Goal: Task Accomplishment & Management: Manage account settings

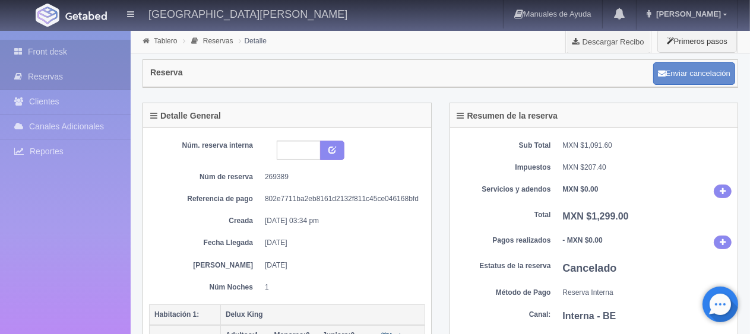
click at [56, 56] on link "Front desk" at bounding box center [65, 52] width 131 height 24
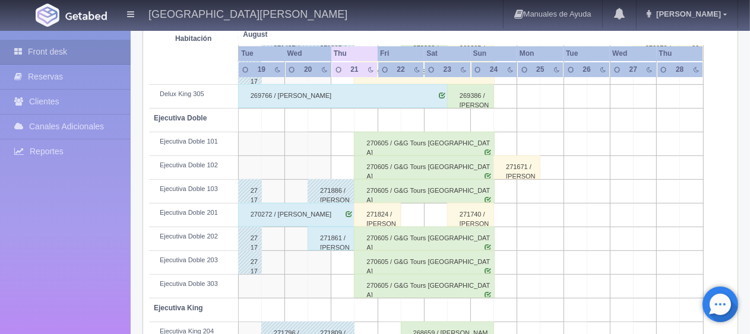
scroll to position [119, 0]
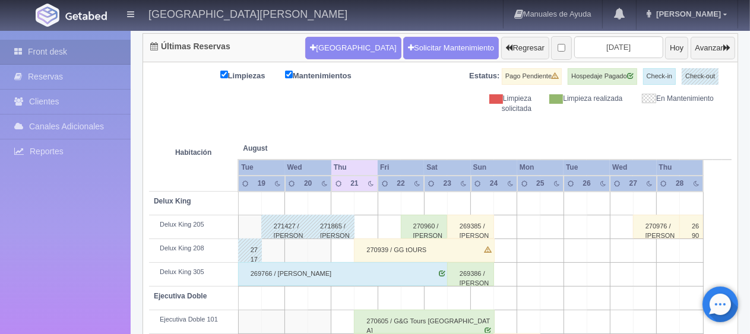
click at [414, 270] on div "269766 / [PERSON_NAME]" at bounding box center [343, 274] width 211 height 24
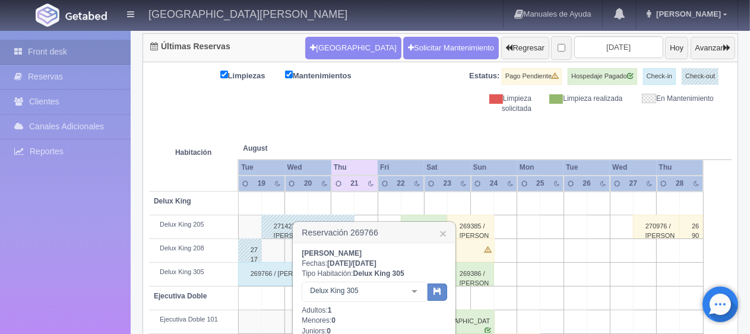
scroll to position [297, 0]
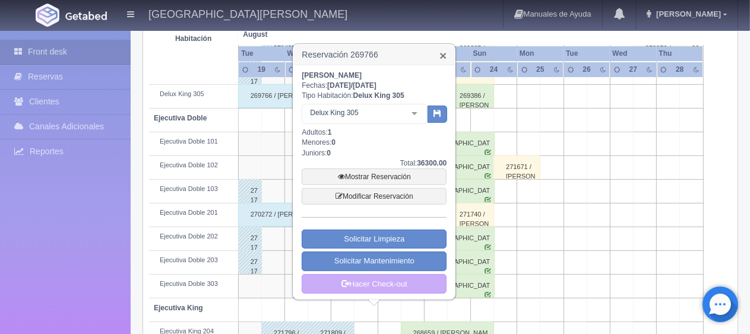
click at [443, 55] on link "×" at bounding box center [442, 55] width 7 height 12
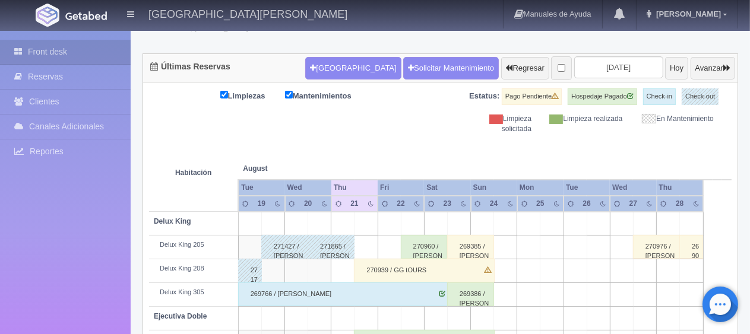
scroll to position [217, 0]
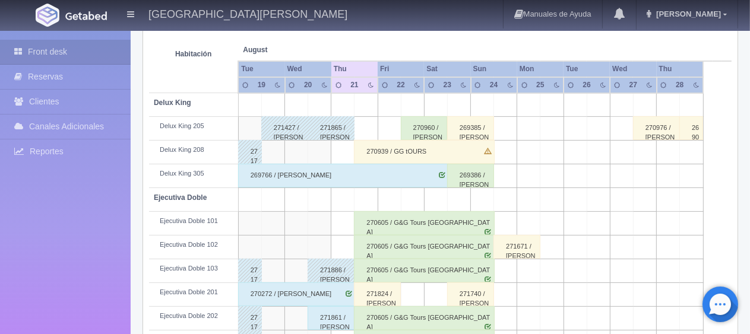
click at [400, 178] on div "269766 / [PERSON_NAME]" at bounding box center [343, 176] width 211 height 24
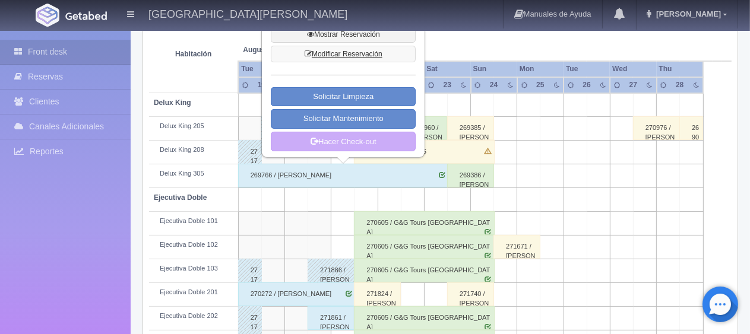
click at [363, 53] on link "Modificar Reservación" at bounding box center [343, 54] width 145 height 17
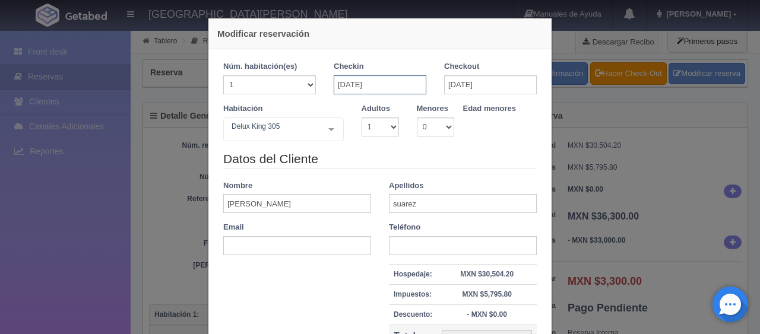
click at [415, 83] on input "[DATE]" at bounding box center [380, 84] width 93 height 19
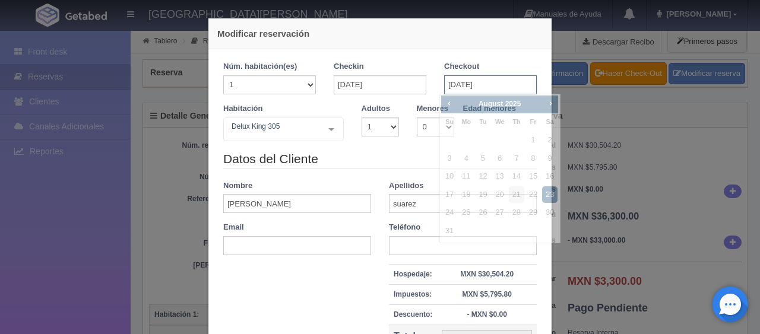
click at [474, 77] on input "[DATE]" at bounding box center [490, 84] width 93 height 19
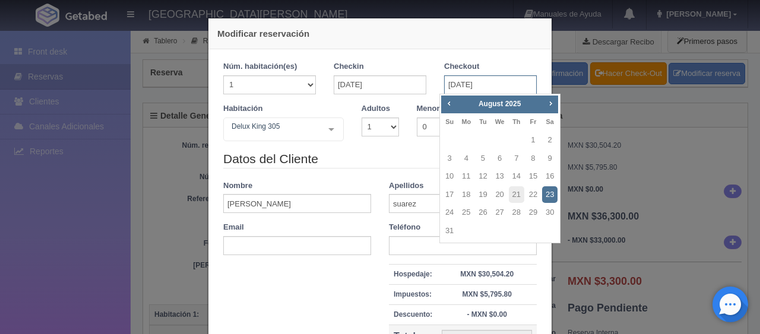
checkbox input "false"
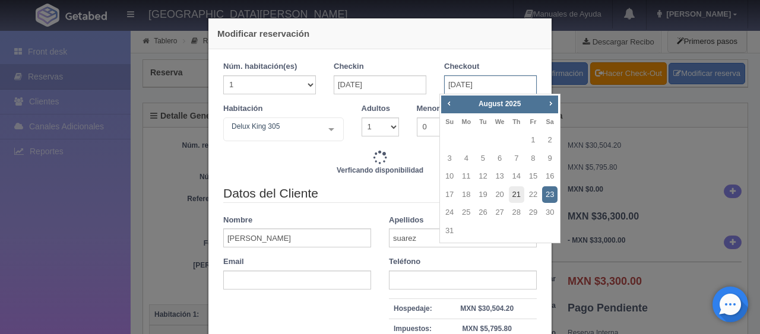
type input "42867.00"
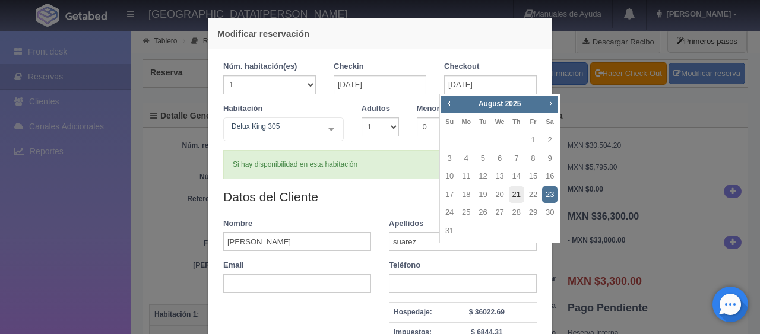
click at [519, 195] on link "21" at bounding box center [516, 194] width 15 height 17
type input "[DATE]"
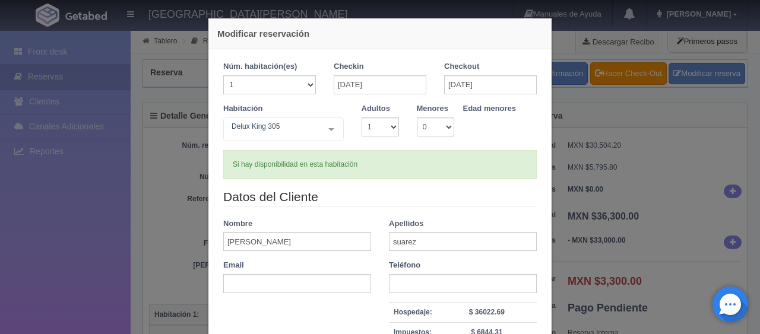
checkbox input "false"
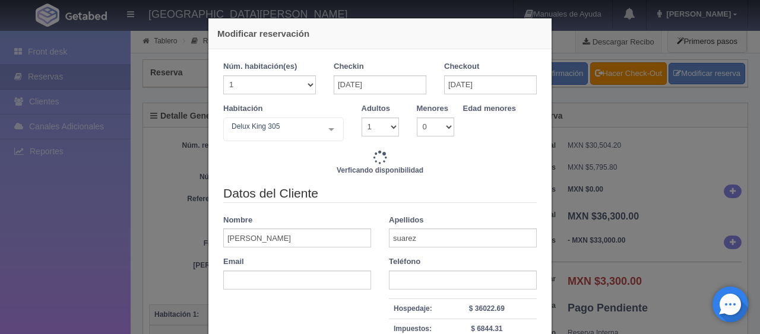
type input "40269.00"
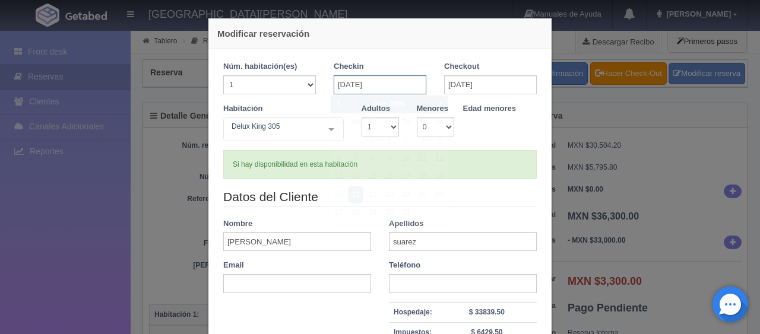
click at [385, 90] on input "[DATE]" at bounding box center [380, 84] width 93 height 19
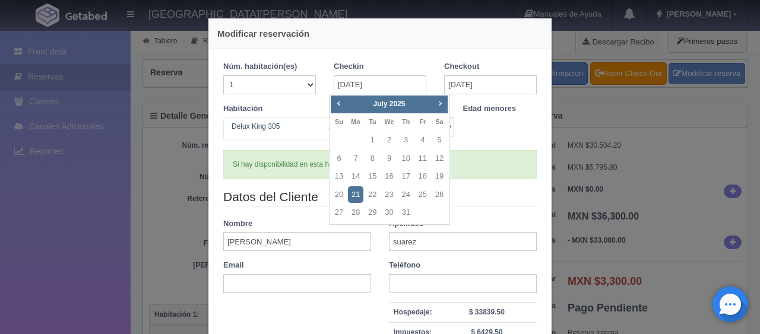
click at [472, 155] on div "Si hay disponibilidad en esta habitación" at bounding box center [379, 164] width 313 height 29
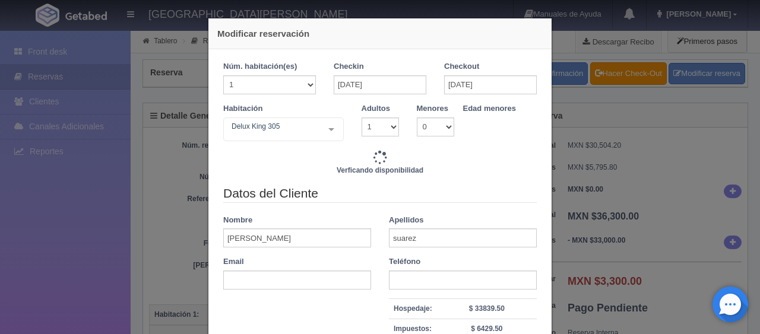
scroll to position [148, 0]
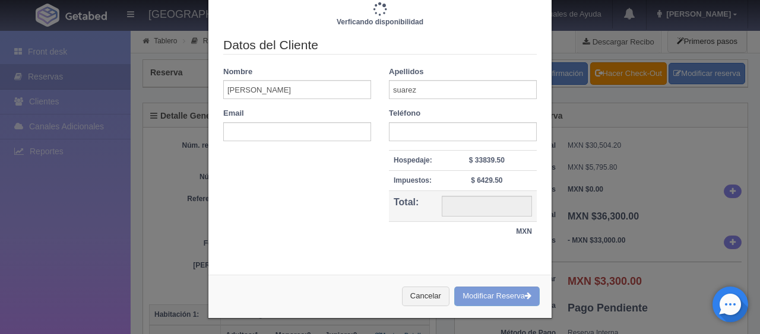
type input "40269.00"
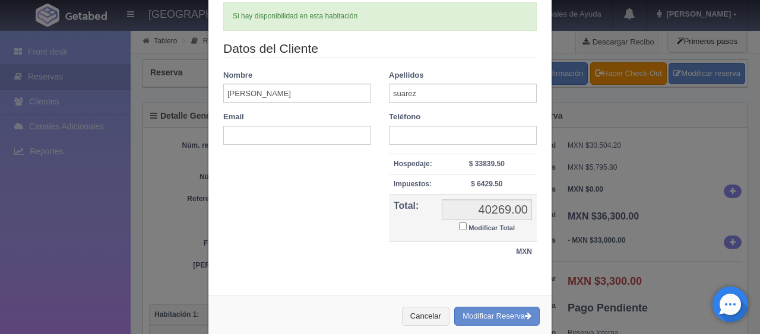
scroll to position [0, 0]
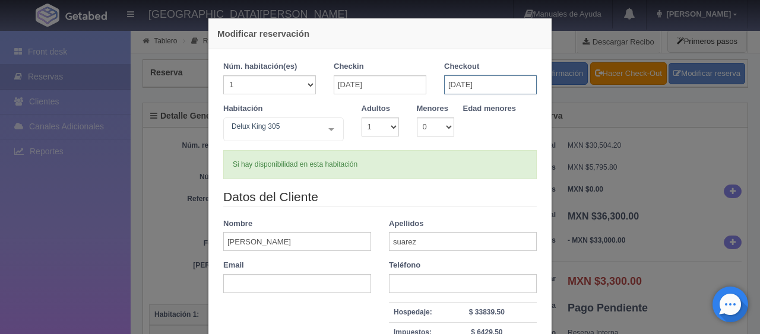
click at [499, 87] on input "[DATE]" at bounding box center [490, 84] width 93 height 19
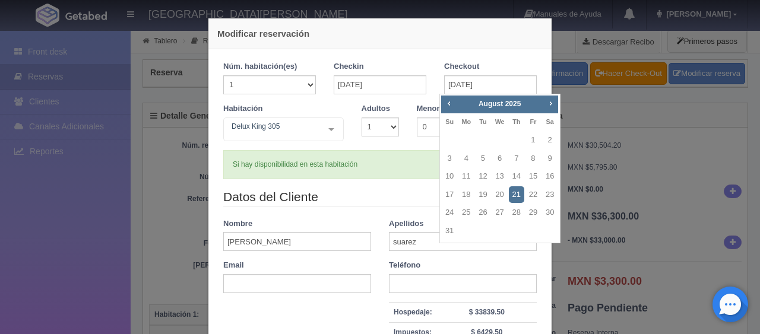
click at [377, 167] on div "Si hay disponibilidad en esta habitación" at bounding box center [379, 164] width 313 height 29
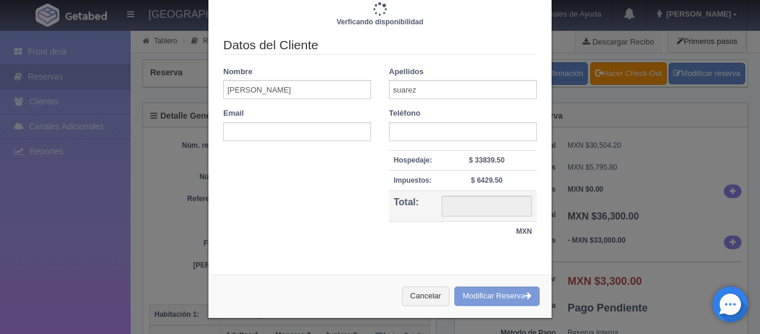
type input "40269.00"
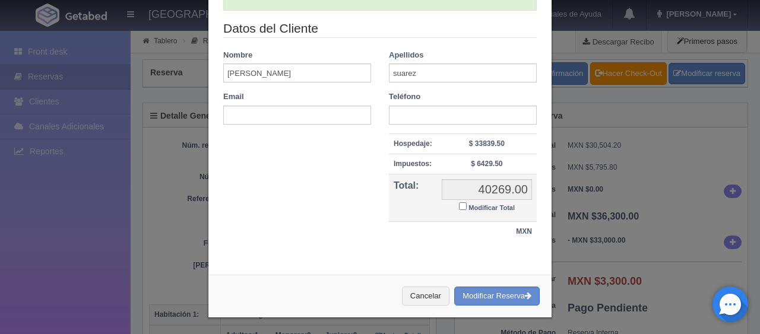
click at [488, 206] on small "Modificar Total" at bounding box center [491, 207] width 46 height 7
click at [466, 206] on input "Modificar Total" at bounding box center [463, 206] width 8 height 8
checkbox input "true"
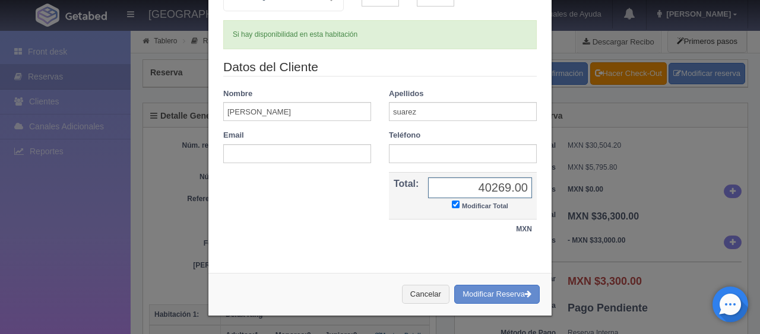
scroll to position [128, 0]
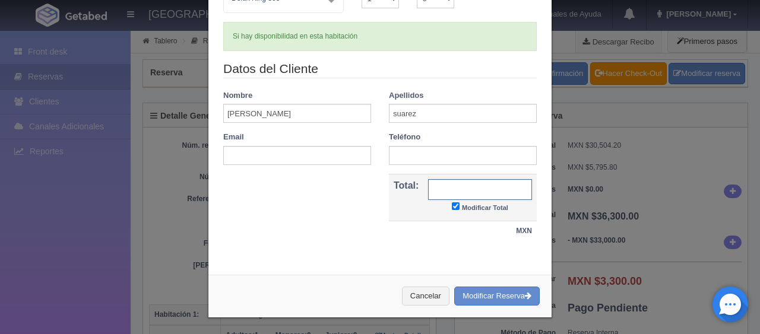
click at [515, 189] on input "text" at bounding box center [480, 189] width 104 height 21
type input "34100"
click at [502, 296] on button "Modificar Reserva" at bounding box center [496, 297] width 85 height 20
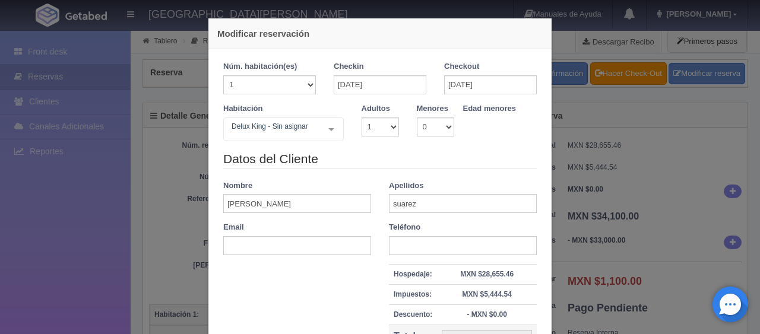
click at [423, 284] on th "Impuestos:" at bounding box center [413, 294] width 48 height 20
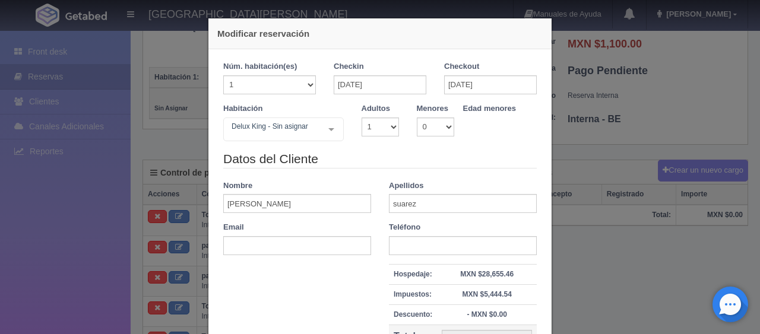
scroll to position [237, 0]
click at [611, 164] on div "Modificar reservación Núm. habitación(es) 1 2 3 4 5 6 7 8 9 10 11 12 13 14 15 1…" at bounding box center [380, 167] width 760 height 334
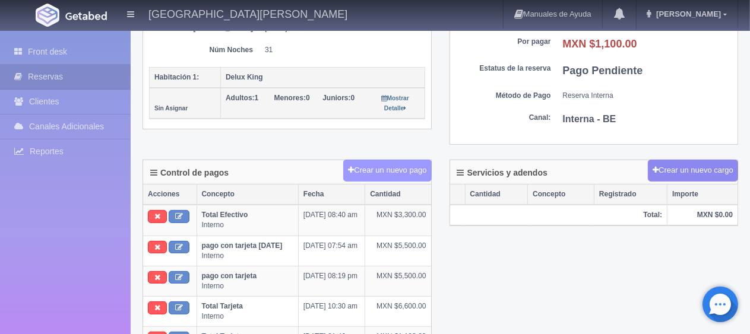
click at [396, 169] on button "Crear un nuevo pago" at bounding box center [387, 171] width 88 height 22
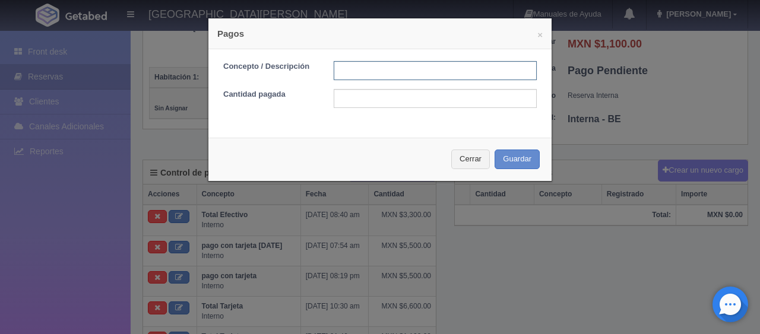
click at [399, 68] on input "text" at bounding box center [435, 70] width 203 height 19
type input "pago en efectivo"
drag, startPoint x: 414, startPoint y: 63, endPoint x: 291, endPoint y: 81, distance: 124.1
click at [292, 80] on form "Concepto / Descripción pago en efectivo Cantidad pagada" at bounding box center [379, 84] width 313 height 47
click at [369, 68] on input "text" at bounding box center [435, 70] width 203 height 19
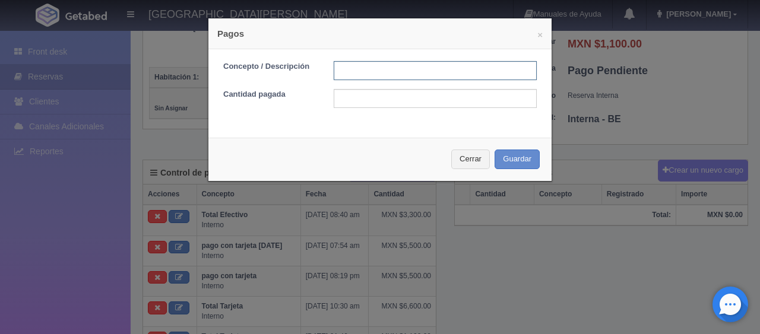
type input "pago con tarjeta"
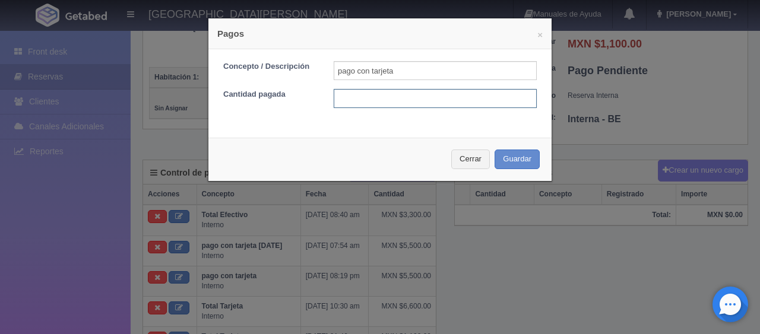
click at [438, 103] on input "text" at bounding box center [435, 98] width 203 height 19
type input "1100"
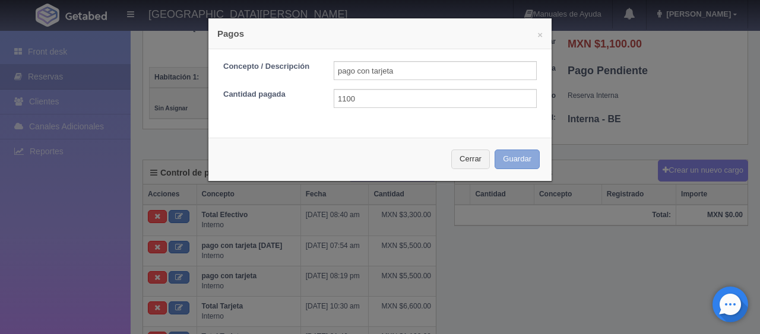
click at [517, 159] on button "Guardar" at bounding box center [516, 160] width 45 height 20
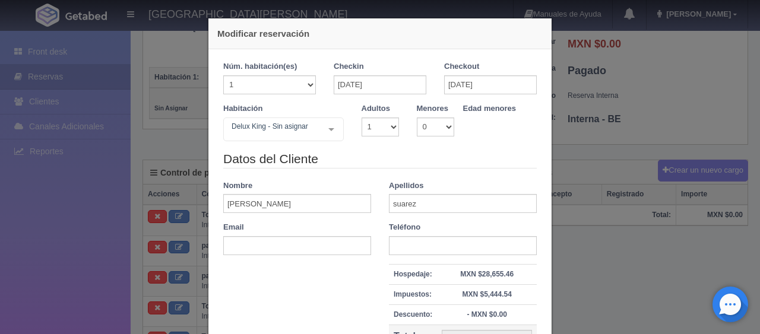
scroll to position [135, 0]
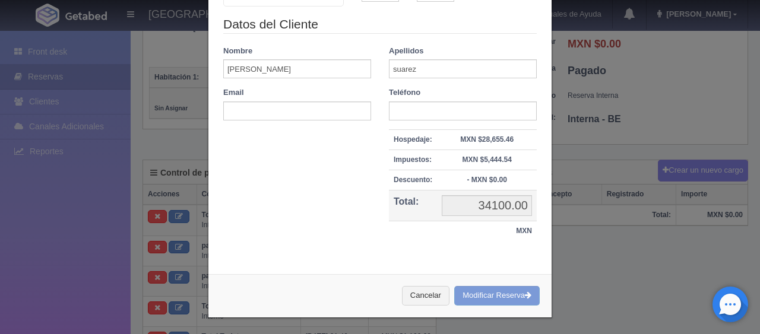
click at [651, 222] on div "Modificar reservación Núm. habitación(es) 1 2 3 4 5 6 7 8 9 10 11 12 13 14 15 1…" at bounding box center [380, 167] width 760 height 334
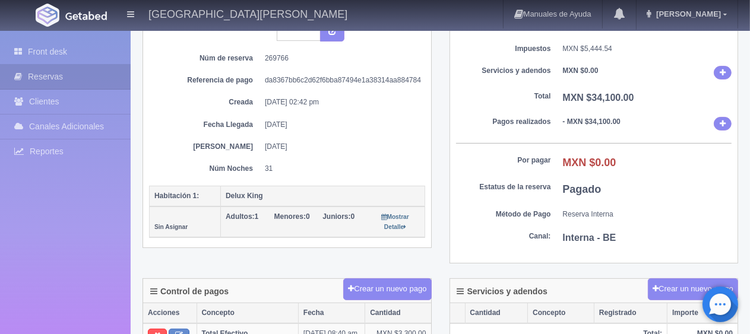
scroll to position [0, 0]
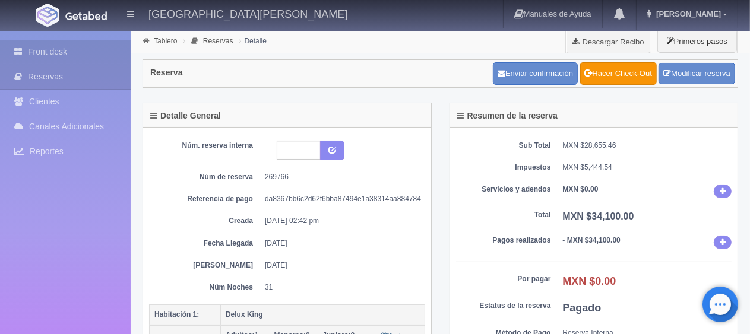
click at [100, 51] on link "Front desk" at bounding box center [65, 52] width 131 height 24
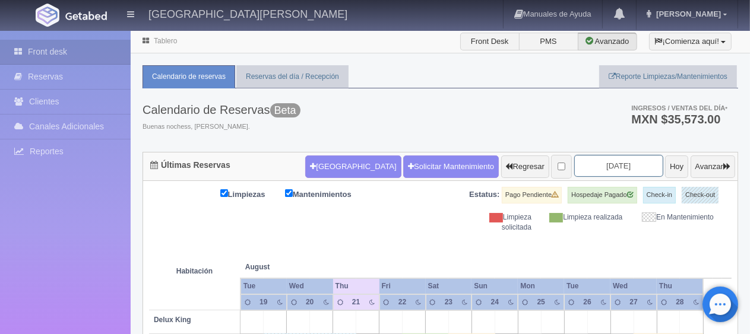
click at [608, 169] on input "2025-08-21" at bounding box center [618, 166] width 89 height 22
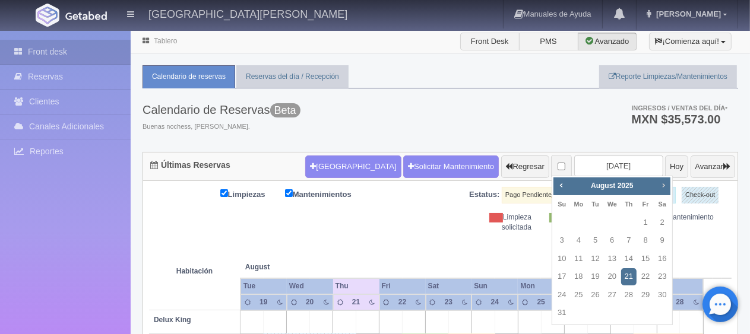
click at [662, 185] on span "Next" at bounding box center [662, 184] width 9 height 9
click at [662, 225] on link "6" at bounding box center [661, 222] width 15 height 17
type input "2025-09-06"
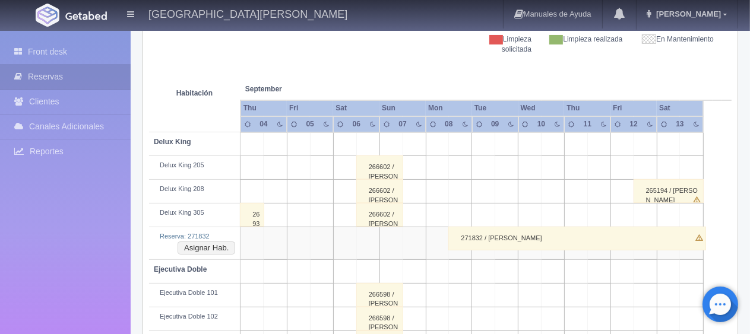
scroll to position [237, 0]
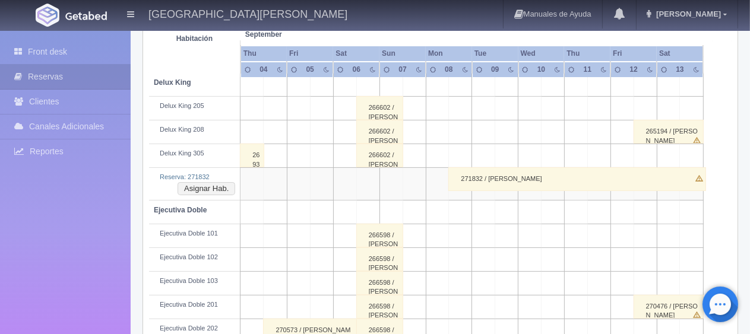
click at [528, 176] on div "271832 / [PERSON_NAME]" at bounding box center [576, 179] width 257 height 24
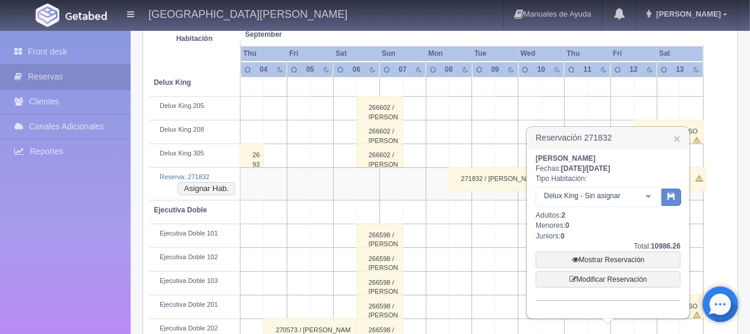
click at [582, 189] on div "Delux King - Sin asignar" at bounding box center [597, 197] width 125 height 20
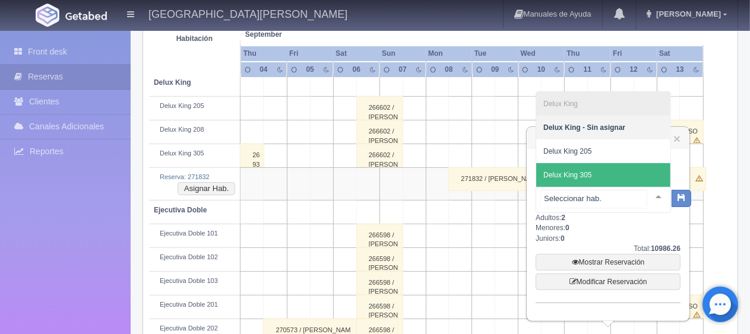
click at [607, 178] on span "Delux King 305" at bounding box center [603, 175] width 134 height 24
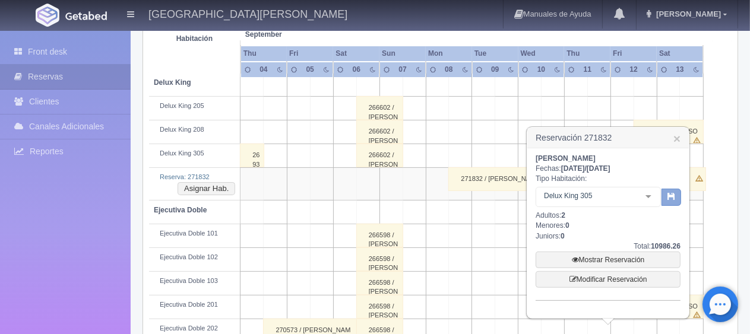
click at [675, 196] on button "button" at bounding box center [671, 198] width 20 height 18
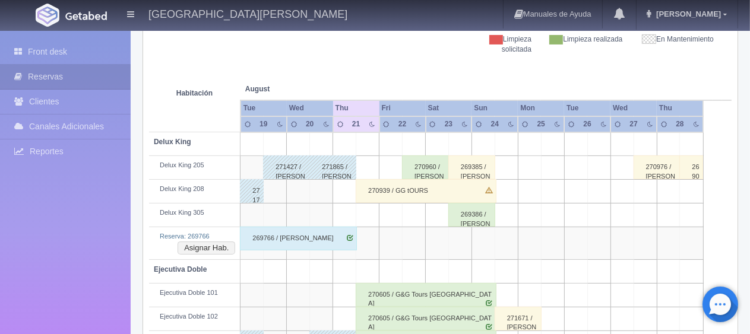
scroll to position [178, 0]
click at [324, 243] on div "269766 / [PERSON_NAME]" at bounding box center [298, 239] width 117 height 24
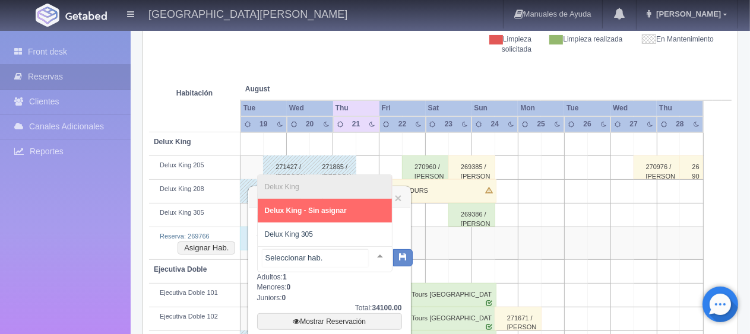
click at [347, 239] on span "Delux King 305" at bounding box center [325, 235] width 134 height 24
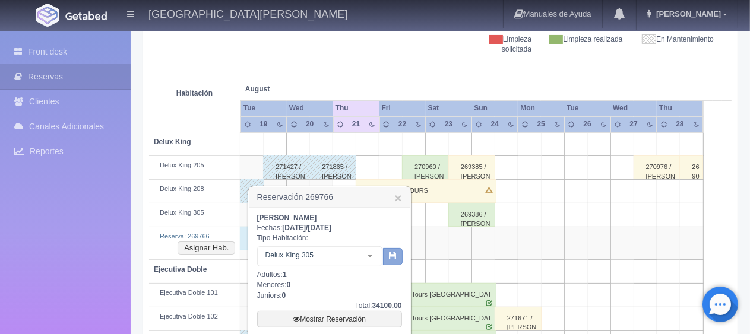
click at [392, 260] on button "button" at bounding box center [393, 257] width 20 height 18
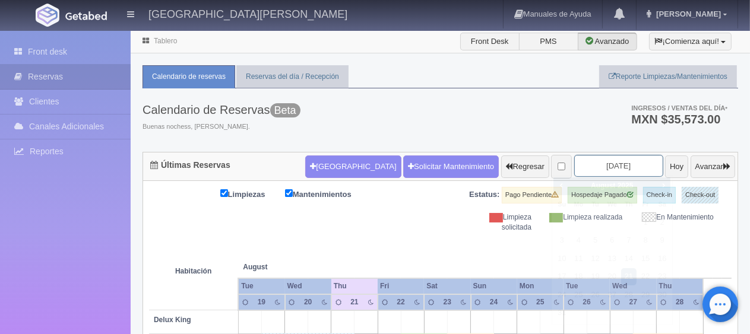
click at [608, 164] on input "[DATE]" at bounding box center [618, 166] width 89 height 22
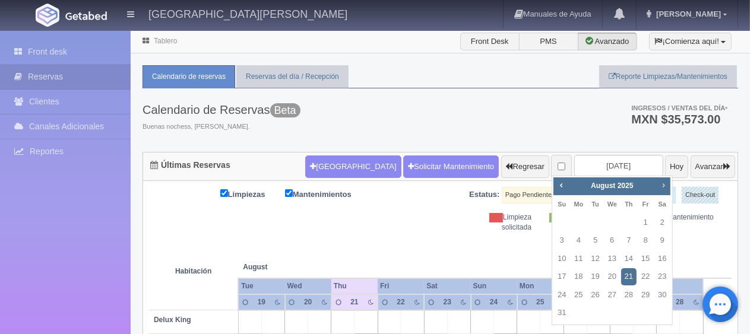
click at [663, 180] on span "Next" at bounding box center [662, 184] width 9 height 9
click at [607, 222] on link "3" at bounding box center [611, 222] width 15 height 17
type input "2025-09-03"
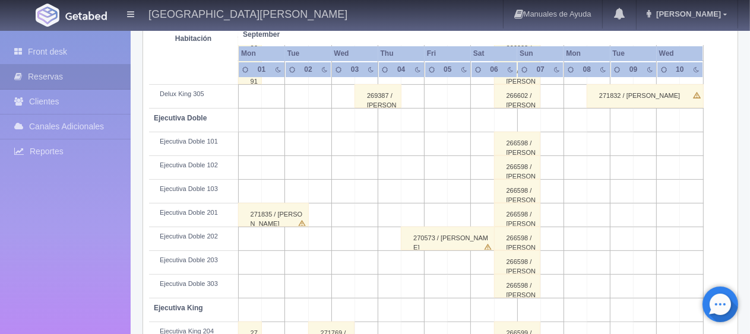
scroll to position [178, 0]
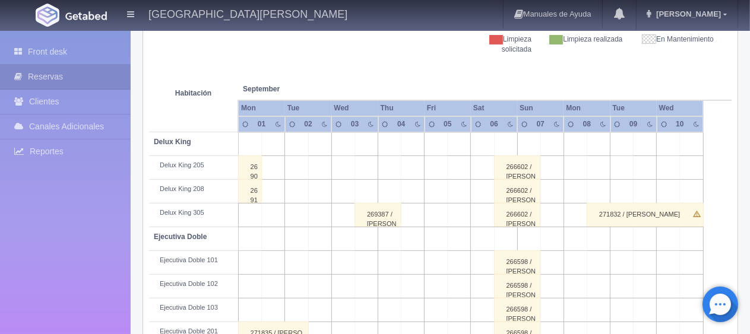
click at [390, 209] on div "269387 / salvador Falcon ." at bounding box center [377, 215] width 47 height 24
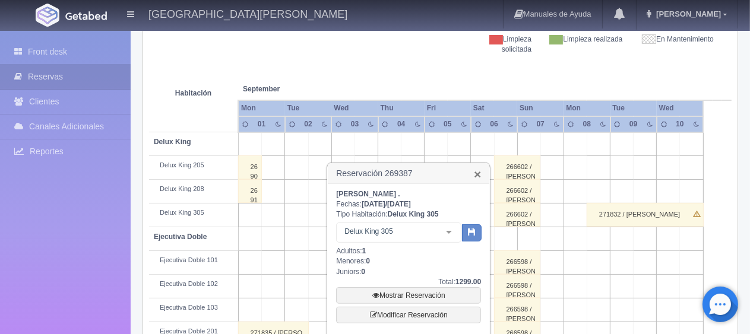
click at [475, 176] on link "×" at bounding box center [477, 174] width 7 height 12
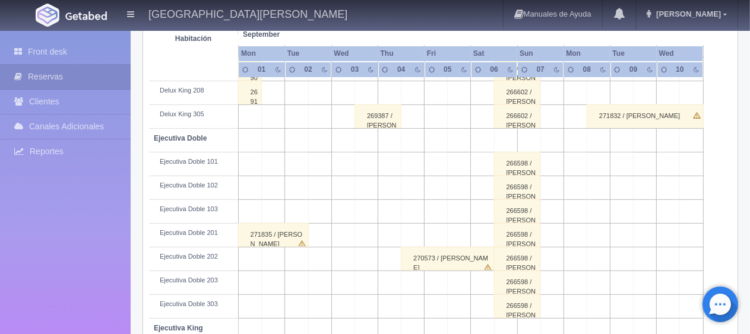
scroll to position [217, 0]
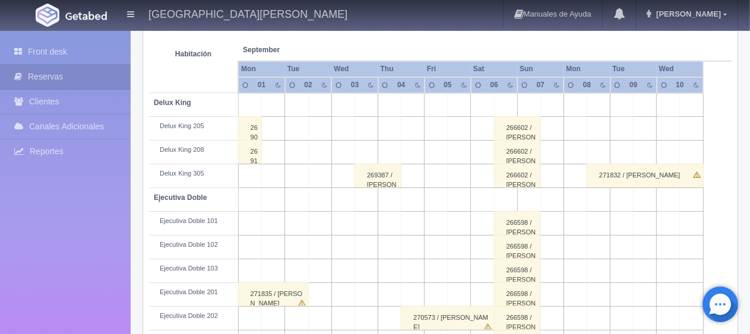
click at [256, 153] on div "269134 / Sergio Lopez Falcon" at bounding box center [250, 152] width 24 height 24
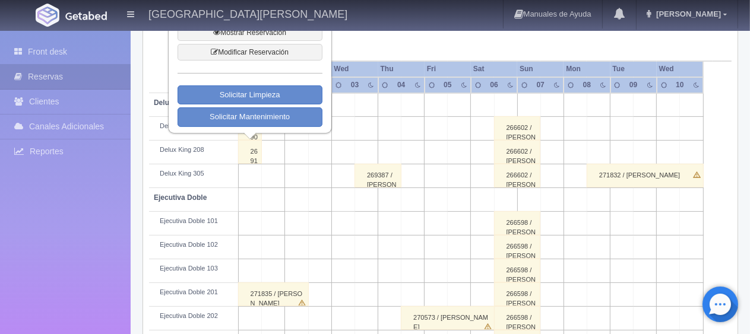
scroll to position [39, 0]
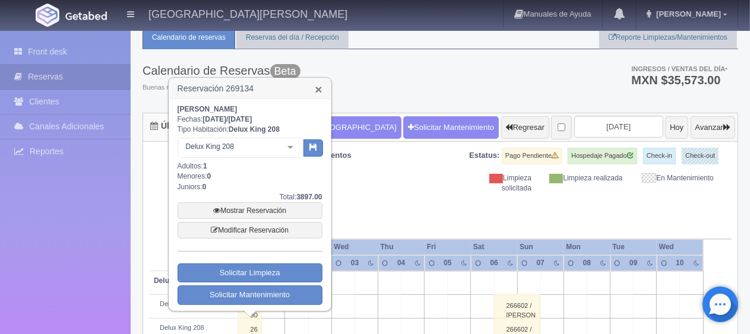
click at [318, 91] on link "×" at bounding box center [318, 89] width 7 height 12
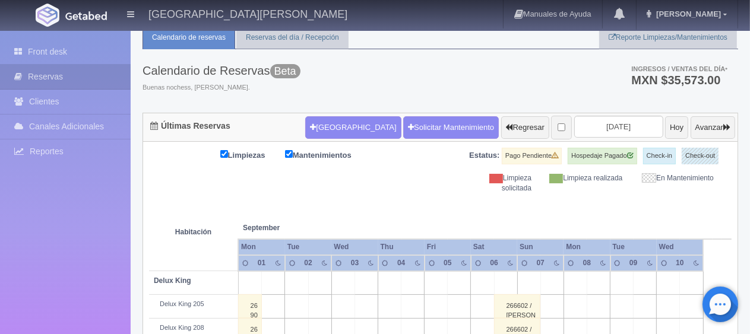
scroll to position [217, 0]
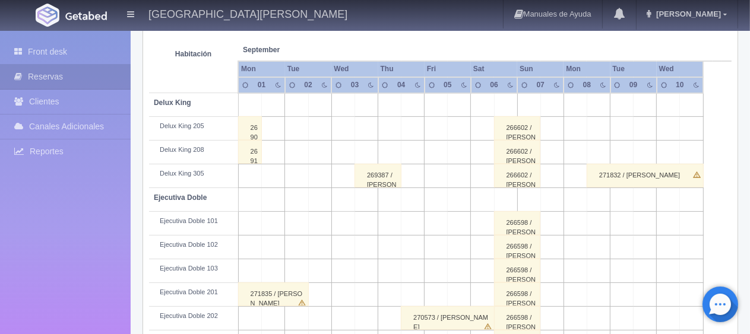
click at [254, 131] on div "269040 / [PERSON_NAME] Falcon" at bounding box center [250, 128] width 24 height 24
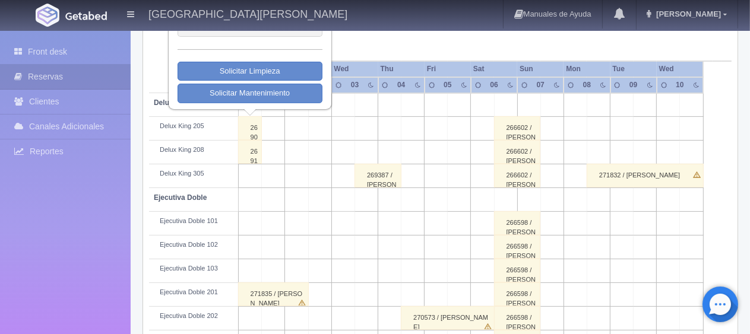
scroll to position [0, 0]
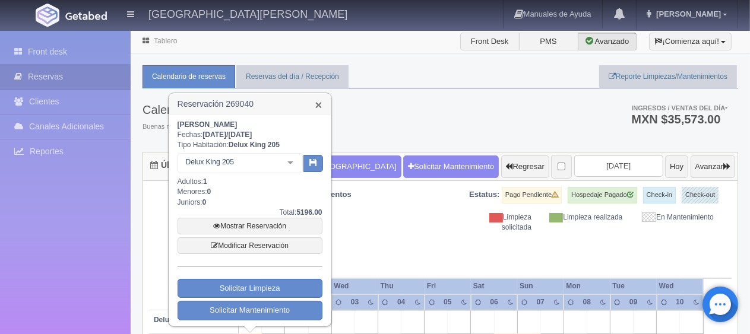
click at [319, 103] on link "×" at bounding box center [318, 105] width 7 height 12
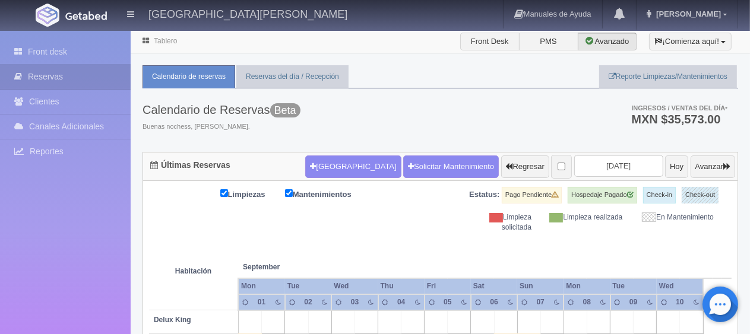
scroll to position [178, 0]
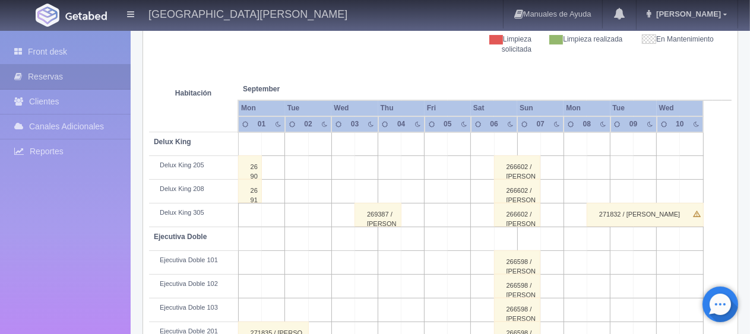
click at [255, 165] on div "269040 / [PERSON_NAME] Falcon" at bounding box center [250, 167] width 24 height 24
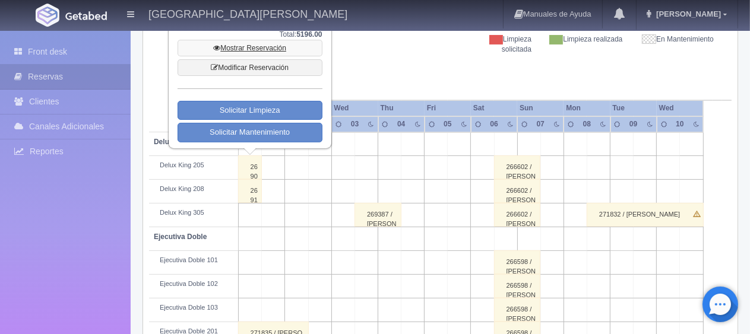
click at [272, 46] on link "Mostrar Reservación" at bounding box center [249, 48] width 145 height 17
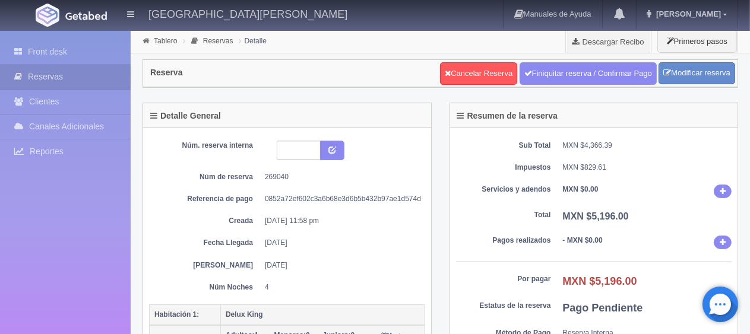
scroll to position [237, 0]
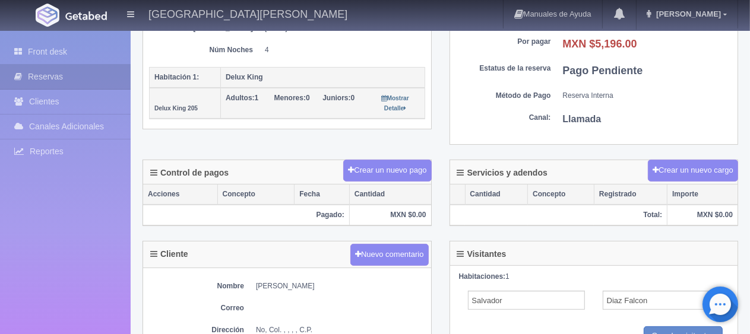
drag, startPoint x: 336, startPoint y: 282, endPoint x: 248, endPoint y: 280, distance: 87.9
click at [240, 281] on dl "Nombre [PERSON_NAME]" at bounding box center [287, 286] width 276 height 10
click at [256, 281] on dd "[PERSON_NAME]" at bounding box center [340, 286] width 169 height 10
click at [256, 287] on dd "[PERSON_NAME]" at bounding box center [340, 286] width 169 height 10
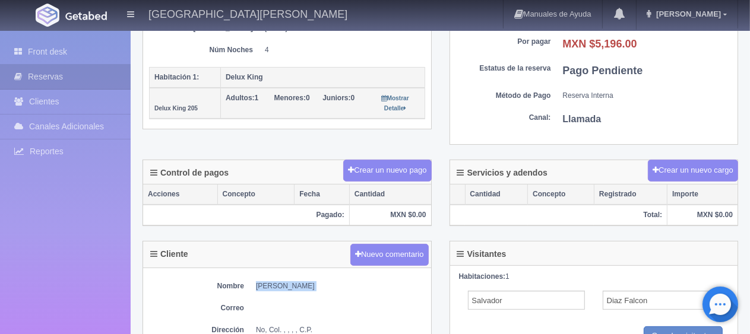
click at [256, 287] on dd "[PERSON_NAME]" at bounding box center [340, 286] width 169 height 10
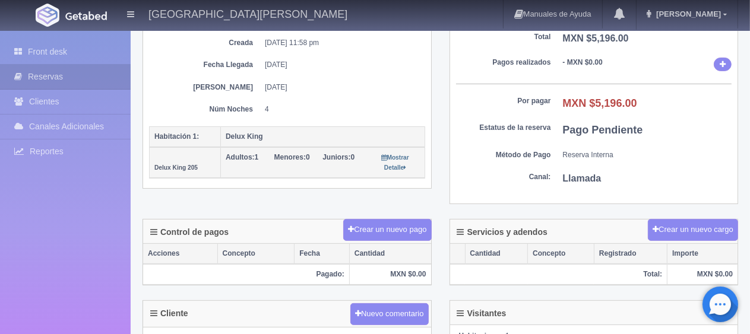
scroll to position [475, 0]
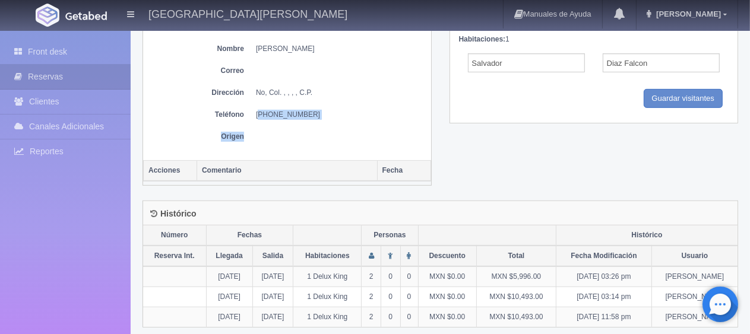
drag, startPoint x: 333, startPoint y: 122, endPoint x: 259, endPoint y: 115, distance: 74.6
click at [259, 115] on div "Nombre [PERSON_NAME] Correo Dirección No, Col. , , , , C.P. Teléfono [PHONE_NUM…" at bounding box center [287, 95] width 288 height 129
click at [259, 136] on dd at bounding box center [340, 137] width 169 height 10
drag, startPoint x: 262, startPoint y: 113, endPoint x: 313, endPoint y: 109, distance: 51.8
click at [313, 110] on dd "[PHONE_NUMBER]" at bounding box center [340, 115] width 169 height 10
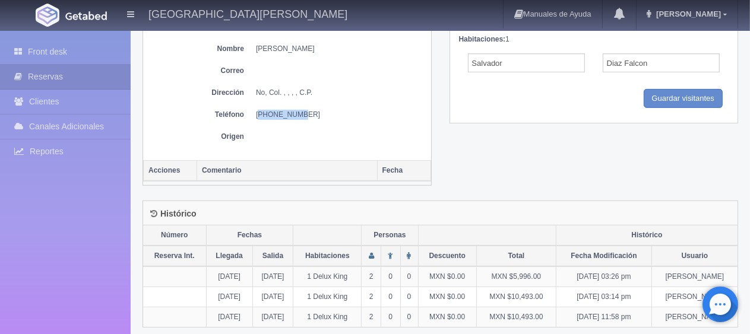
copy dd "6262970457"
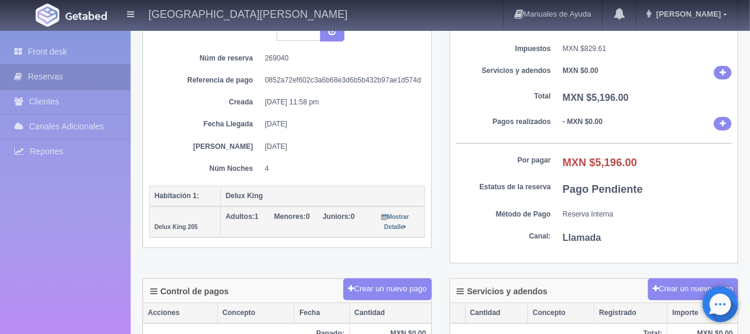
click at [302, 246] on div "Detalle General Núm. reserva interna Núm de reserva 269040 Referencia de pago 0…" at bounding box center [287, 124] width 307 height 280
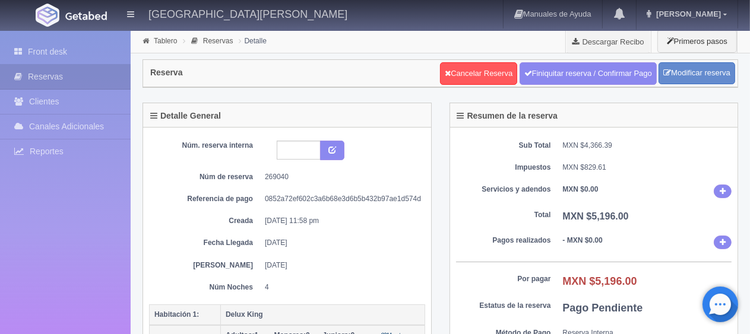
scroll to position [59, 0]
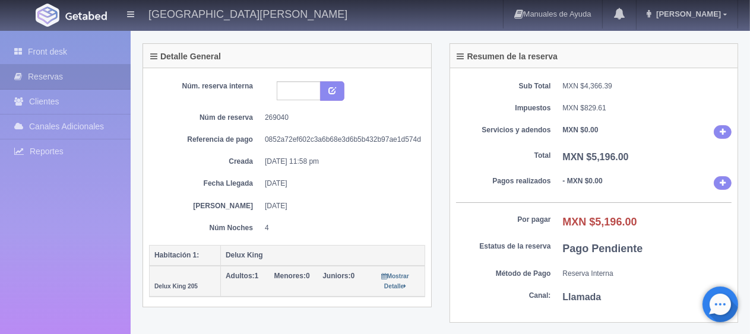
click at [374, 203] on dd "[DATE]" at bounding box center [340, 206] width 151 height 10
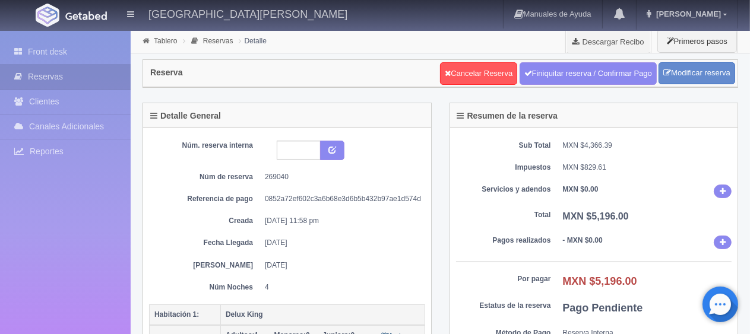
click at [364, 265] on dd "[DATE]" at bounding box center [340, 266] width 151 height 10
click at [426, 242] on div "Núm. reserva interna Núm de reserva 269040 Referencia de pago 0852a72ef602c3a6b…" at bounding box center [287, 247] width 288 height 239
click at [394, 231] on div "Núm. reserva interna Núm de reserva 269040 Referencia de pago 0852a72ef602c3a6b…" at bounding box center [287, 217] width 276 height 152
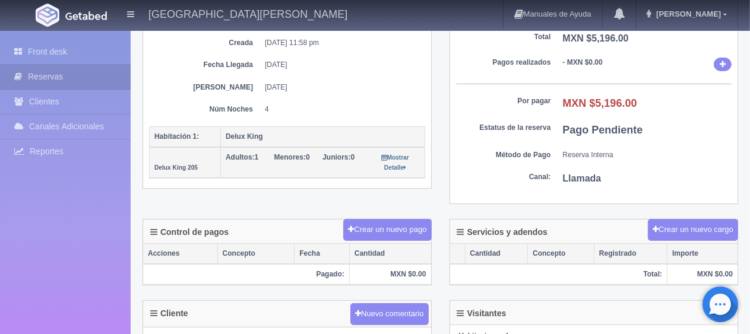
click at [253, 178] on div "Núm. reserva interna Núm de reserva 269040 Referencia de pago 0852a72ef602c3a6b…" at bounding box center [287, 69] width 288 height 239
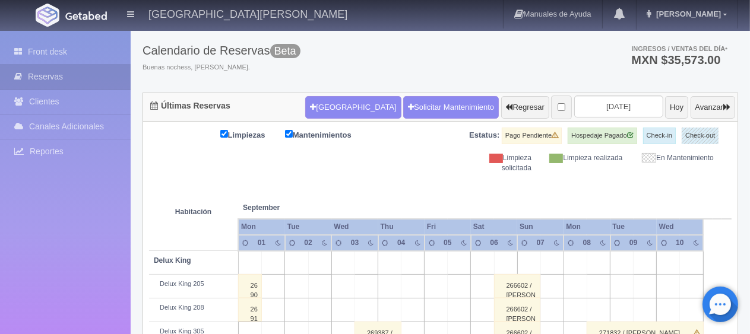
scroll to position [178, 0]
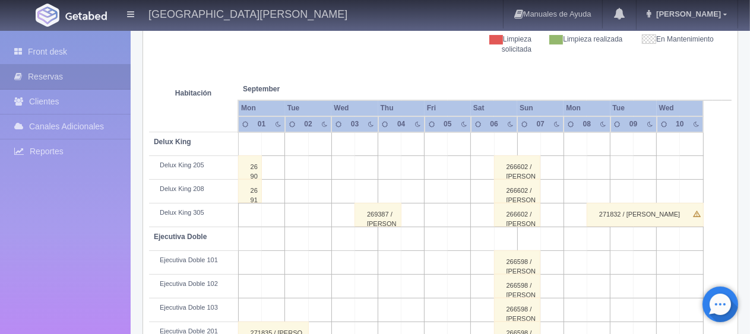
click at [252, 191] on div "269134 / [PERSON_NAME]" at bounding box center [250, 191] width 24 height 24
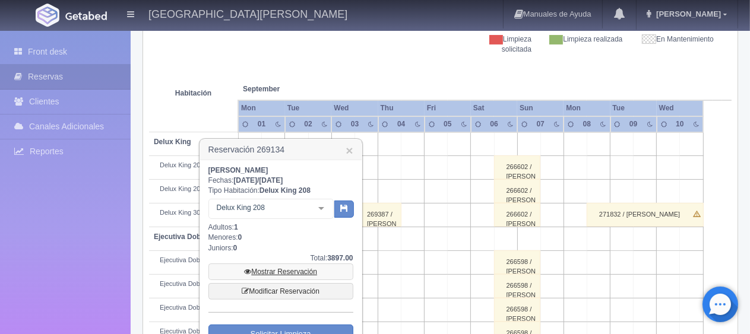
click at [280, 266] on link "Mostrar Reservación" at bounding box center [280, 271] width 145 height 17
drag, startPoint x: 282, startPoint y: 170, endPoint x: 204, endPoint y: 172, distance: 77.8
click at [204, 172] on div "Sergio Lopez Falcon Fechas: 2025-08-29 / 2025-09-01 Tipo Habitación: Delux King…" at bounding box center [280, 265] width 161 height 211
copy b "[PERSON_NAME]"
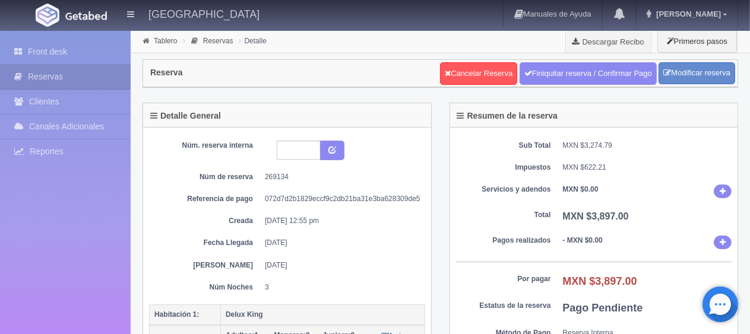
scroll to position [59, 0]
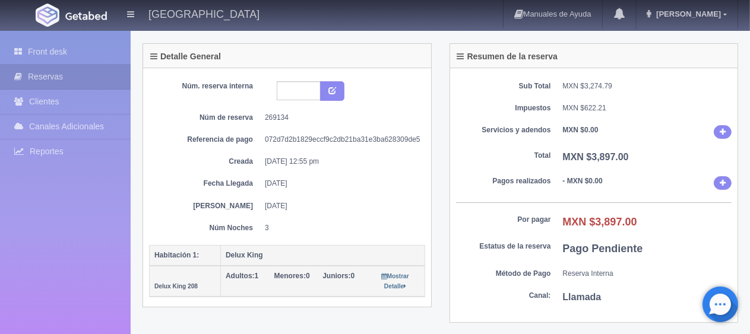
click at [293, 196] on div "Núm. reserva interna Núm de reserva 269134 Referencia de pago 072d7d2b1829eccf9…" at bounding box center [287, 157] width 276 height 152
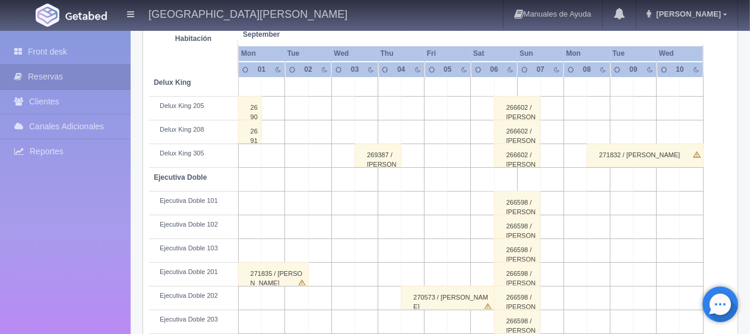
scroll to position [119, 0]
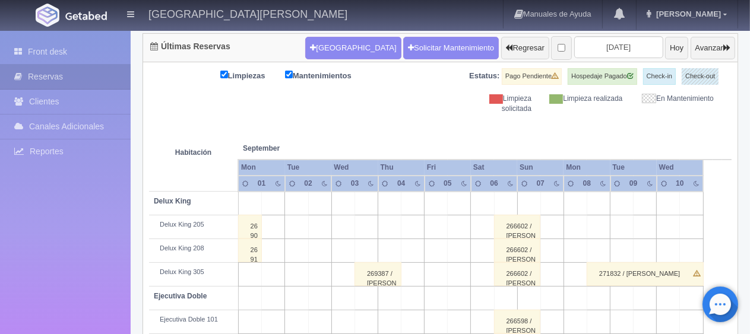
click at [253, 227] on div "269040 / [PERSON_NAME] Falcon" at bounding box center [250, 227] width 24 height 24
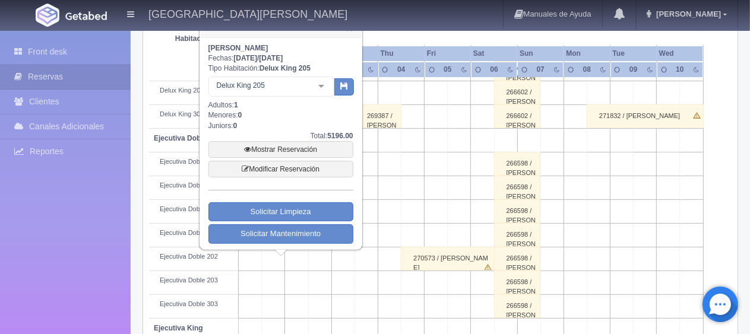
scroll to position [99, 0]
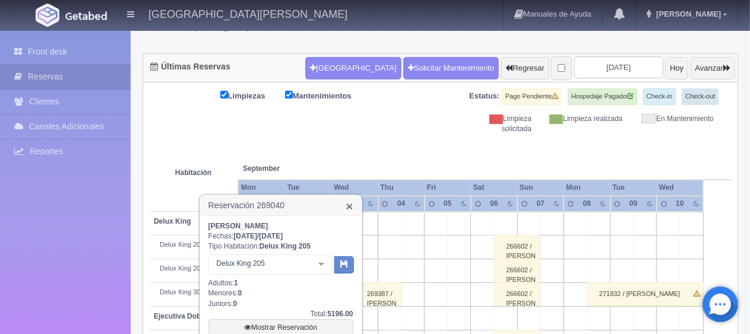
click at [348, 200] on link "×" at bounding box center [348, 206] width 7 height 12
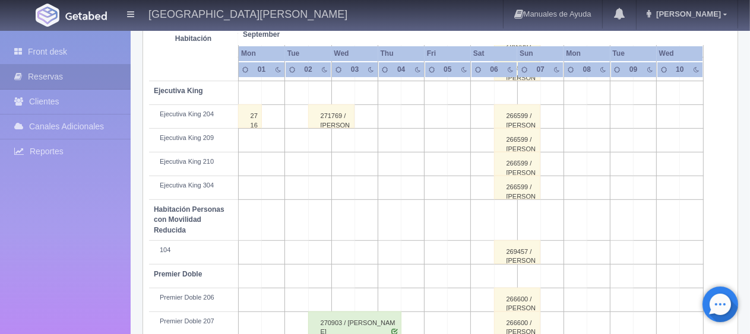
scroll to position [158, 0]
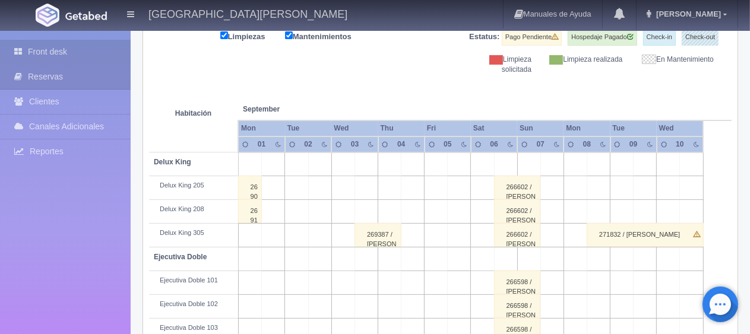
click at [88, 55] on link "Front desk" at bounding box center [65, 52] width 131 height 24
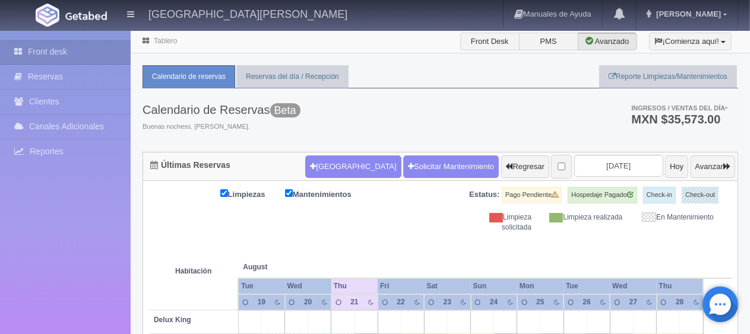
scroll to position [237, 0]
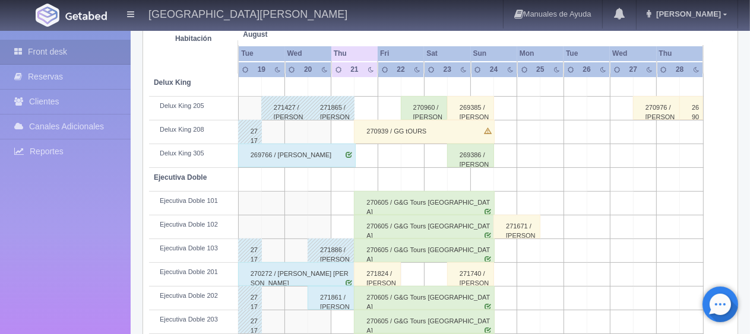
click at [383, 269] on div "271824 / Rodolfo Martinez" at bounding box center [377, 274] width 47 height 24
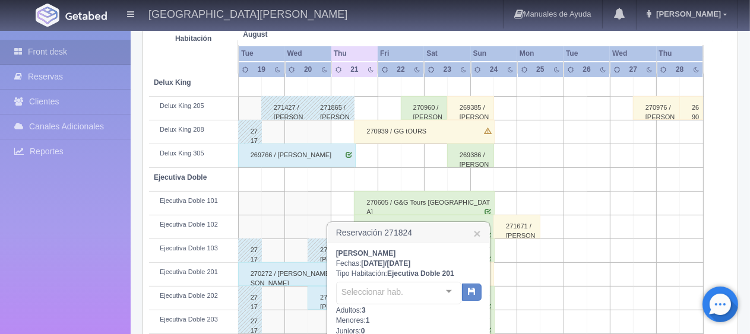
scroll to position [356, 0]
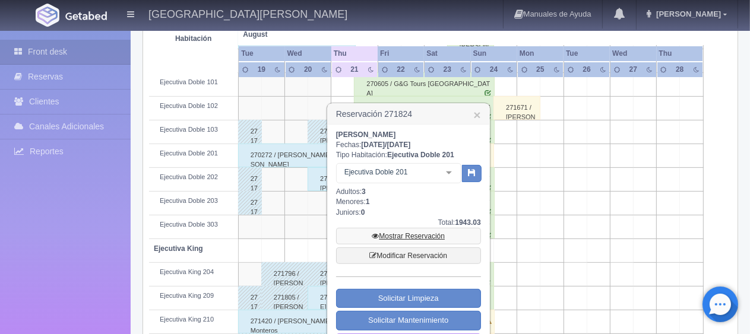
click at [409, 233] on link "Mostrar Reservación" at bounding box center [408, 236] width 145 height 17
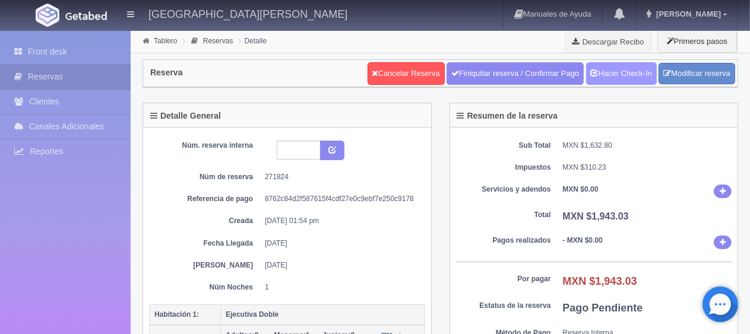
click at [639, 66] on link "Hacer Check-In" at bounding box center [621, 73] width 71 height 23
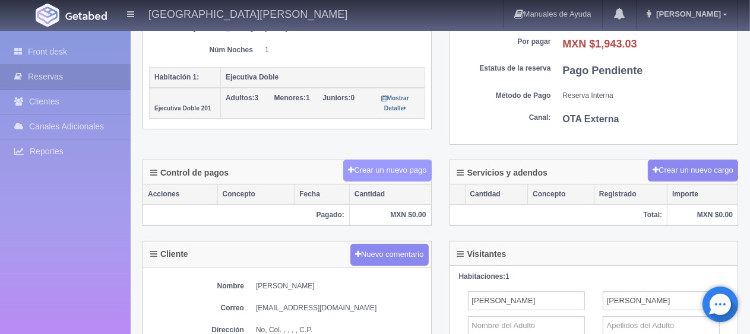
click at [414, 167] on button "Crear un nuevo pago" at bounding box center [387, 171] width 88 height 22
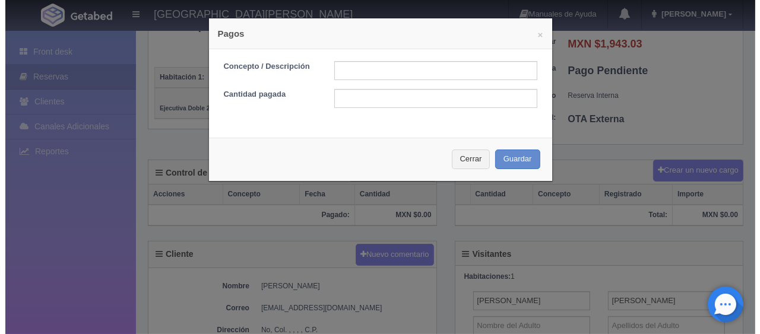
scroll to position [237, 0]
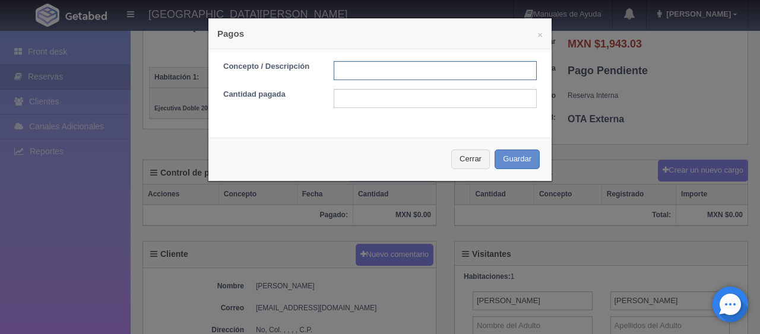
drag, startPoint x: 383, startPoint y: 71, endPoint x: 396, endPoint y: 77, distance: 13.8
click at [383, 71] on input "text" at bounding box center [435, 70] width 203 height 19
type input "Total Tarjeta"
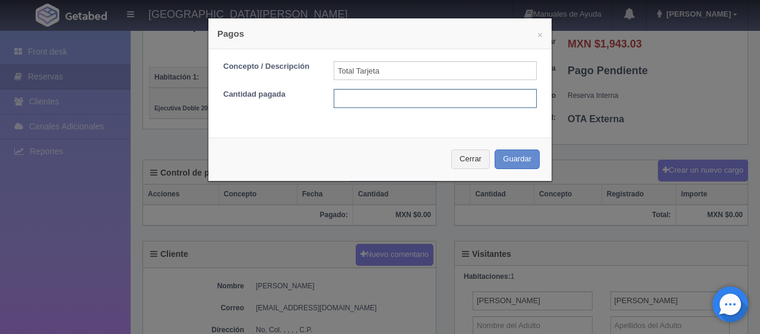
click at [421, 97] on input "text" at bounding box center [435, 98] width 203 height 19
type input "1943.03"
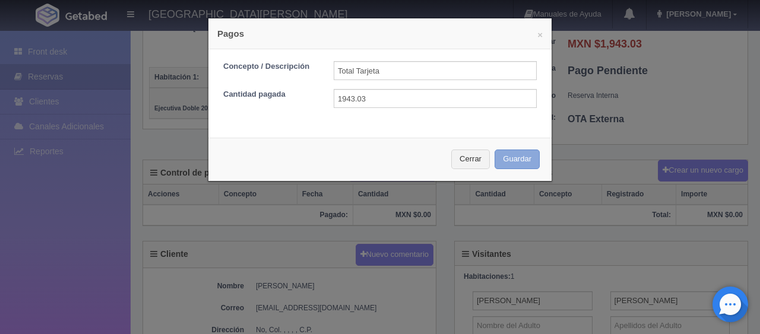
click at [494, 150] on button "Guardar" at bounding box center [516, 160] width 45 height 20
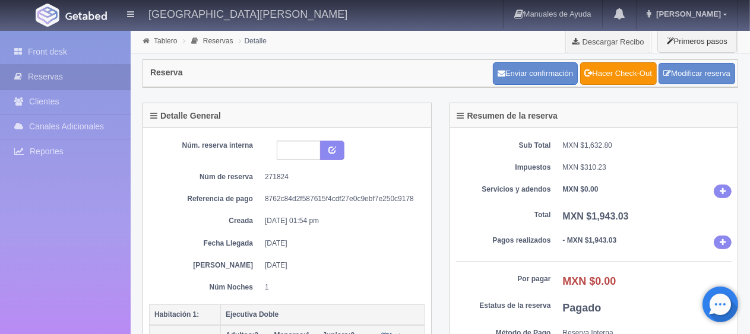
click at [626, 151] on div "Sub Total MXN $1,632.80 Impuestos MXN $310.23 Servicios y adendos MXN $0.00 Tot…" at bounding box center [594, 255] width 288 height 255
click at [78, 52] on link "Front desk" at bounding box center [65, 52] width 131 height 24
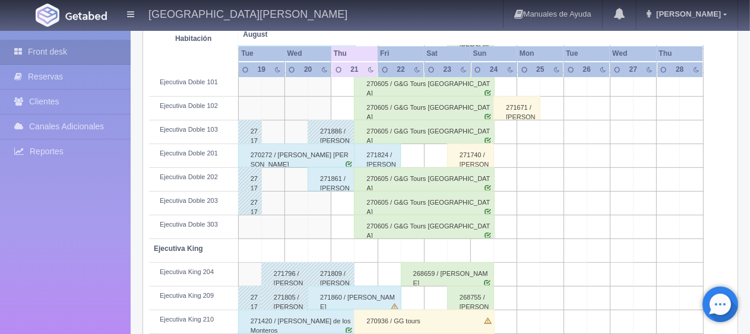
scroll to position [237, 0]
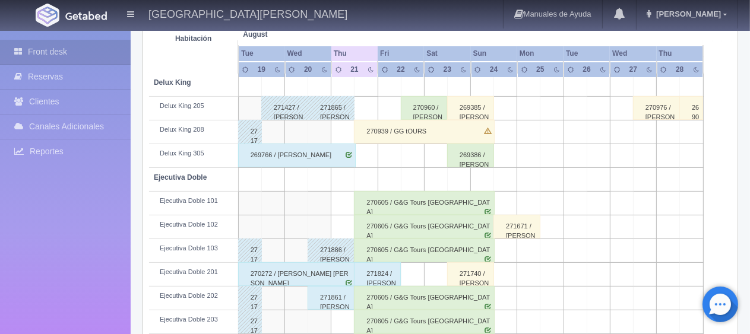
click at [320, 158] on div "269766 / [PERSON_NAME]" at bounding box center [297, 156] width 118 height 24
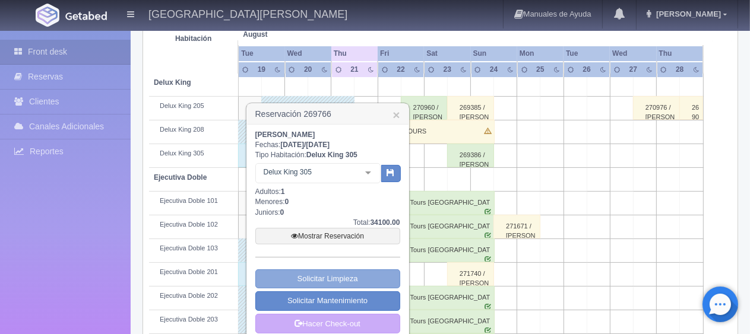
scroll to position [297, 0]
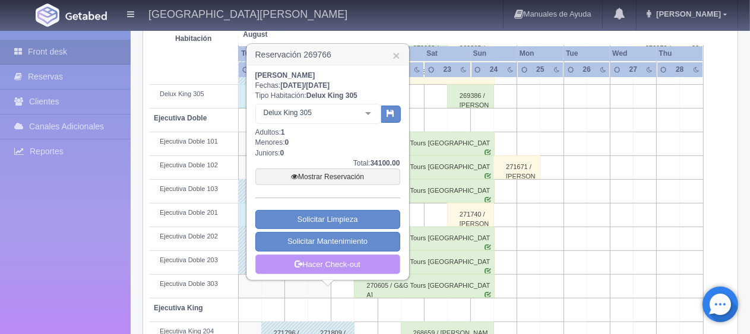
click at [368, 255] on link "Hacer Check-out" at bounding box center [327, 265] width 145 height 20
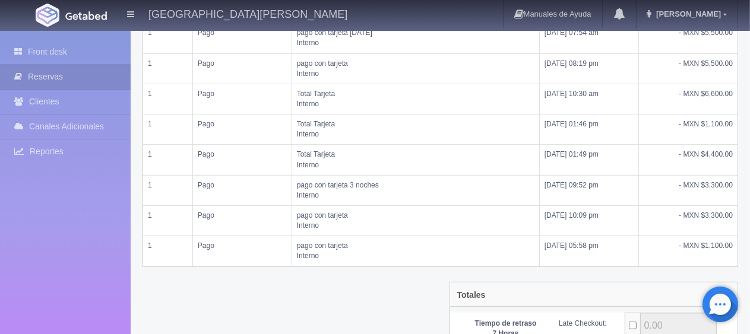
scroll to position [475, 0]
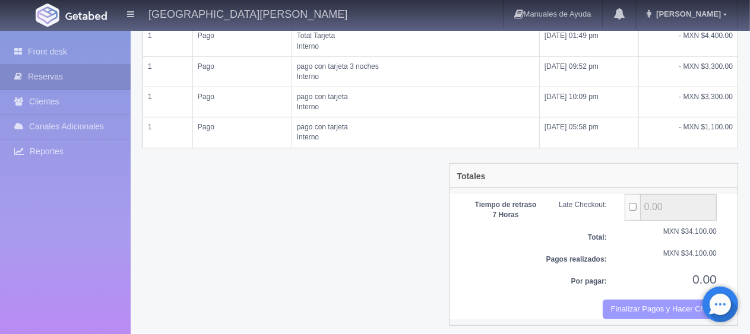
click at [646, 300] on button "Finalizar Pagos y Hacer Checkout" at bounding box center [659, 310] width 114 height 20
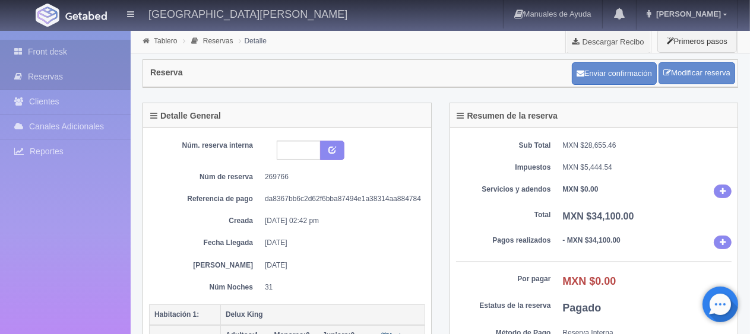
click at [100, 51] on link "Front desk" at bounding box center [65, 52] width 131 height 24
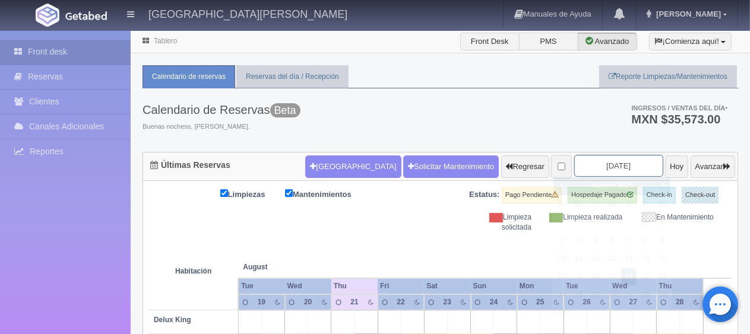
click at [620, 164] on input "[DATE]" at bounding box center [618, 166] width 89 height 22
